Goal: Information Seeking & Learning: Learn about a topic

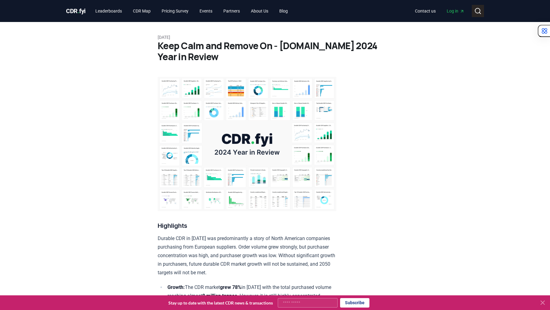
click at [483, 7] on button "Search" at bounding box center [478, 11] width 12 height 12
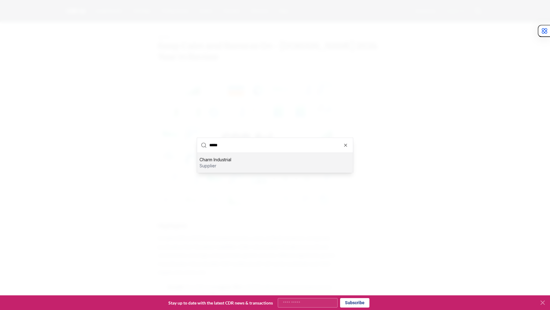
type input "*****"
click at [274, 160] on div "Charm Industrial supplier" at bounding box center [275, 163] width 156 height 20
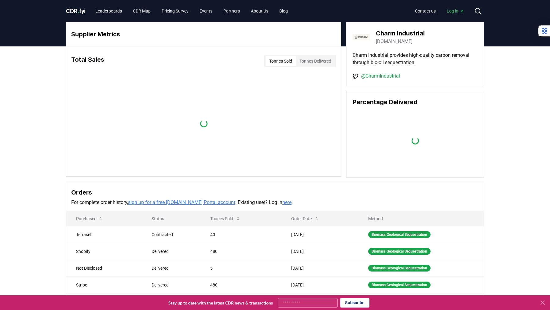
scroll to position [6, 0]
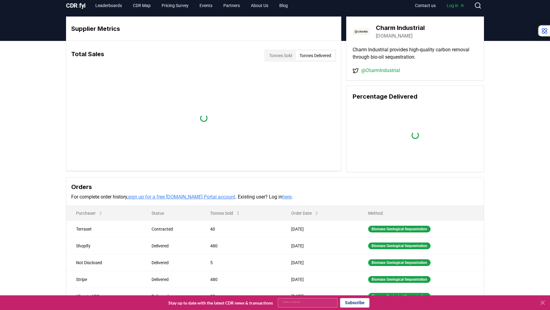
click at [314, 55] on button "Tonnes Delivered" at bounding box center [315, 56] width 39 height 10
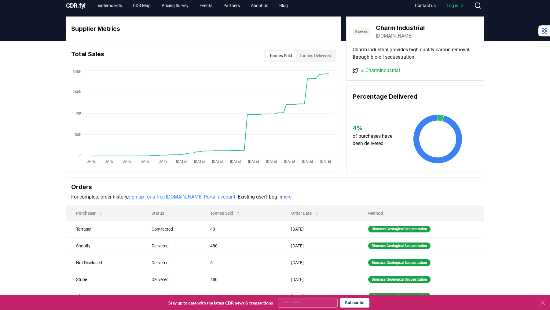
click at [283, 54] on button "Tonnes Sold" at bounding box center [281, 56] width 30 height 10
